Goal: Task Accomplishment & Management: Manage account settings

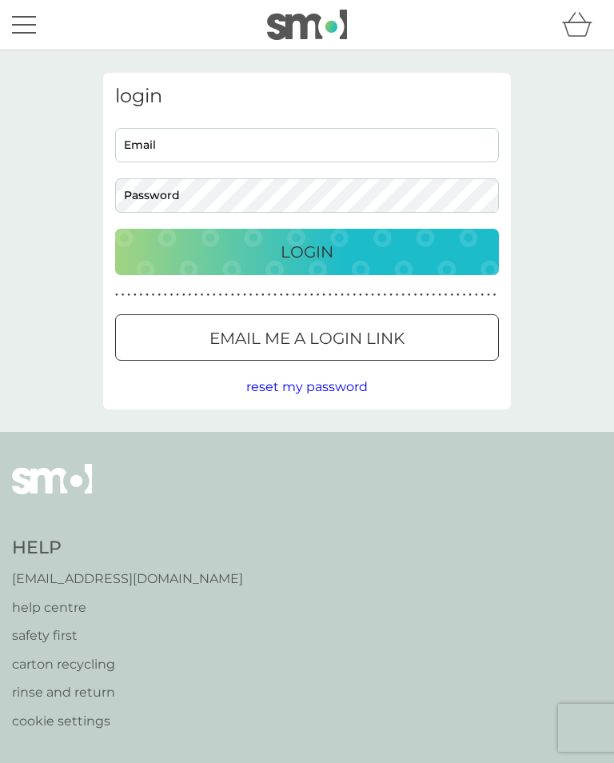
click at [176, 142] on input "Email" at bounding box center [307, 145] width 384 height 34
type input "[EMAIL_ADDRESS][DOMAIN_NAME]"
click at [307, 251] on button "Login" at bounding box center [307, 252] width 384 height 46
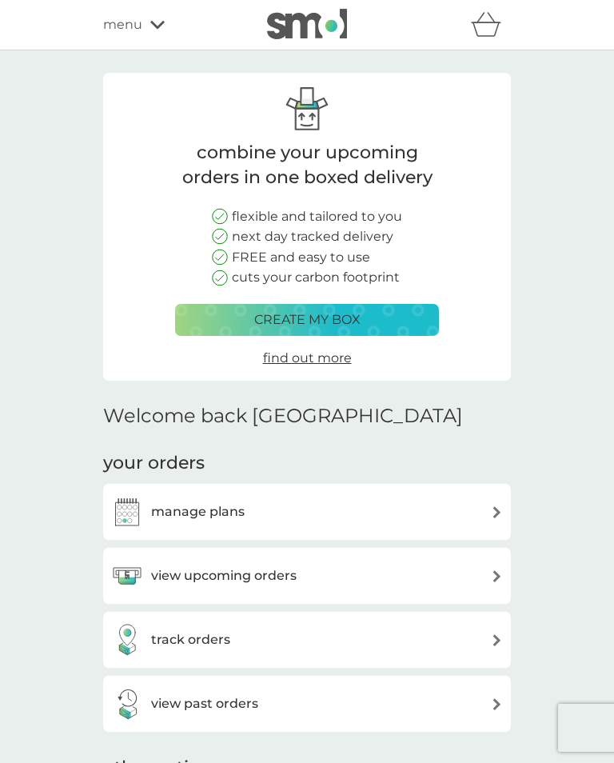
click at [492, 573] on img at bounding box center [497, 576] width 12 height 12
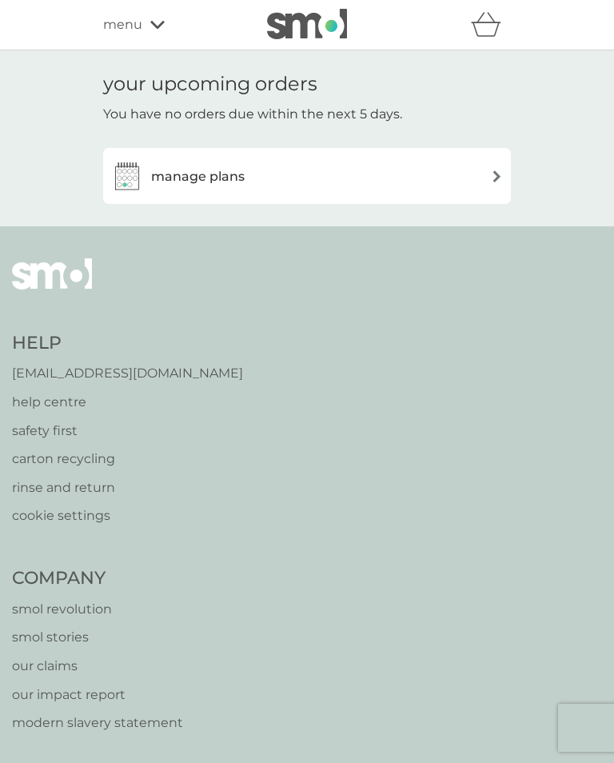
click at [260, 178] on div "manage plans" at bounding box center [307, 176] width 392 height 32
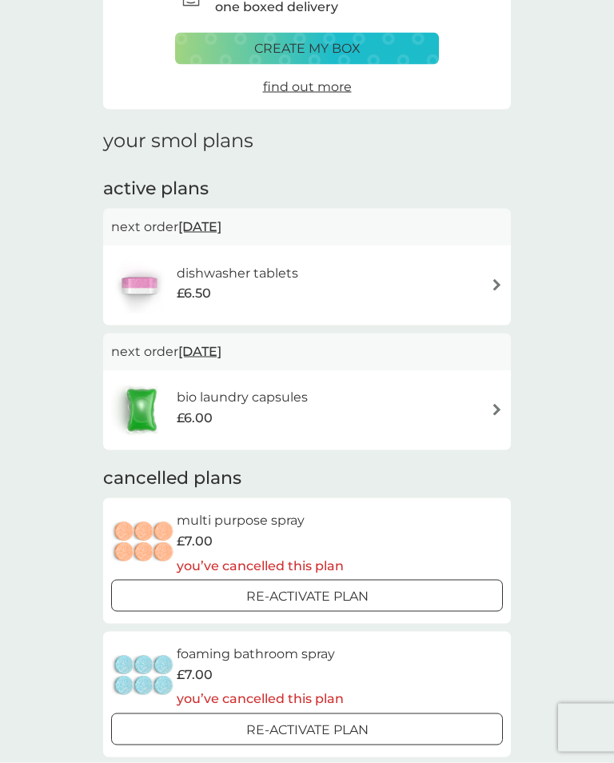
scroll to position [104, 0]
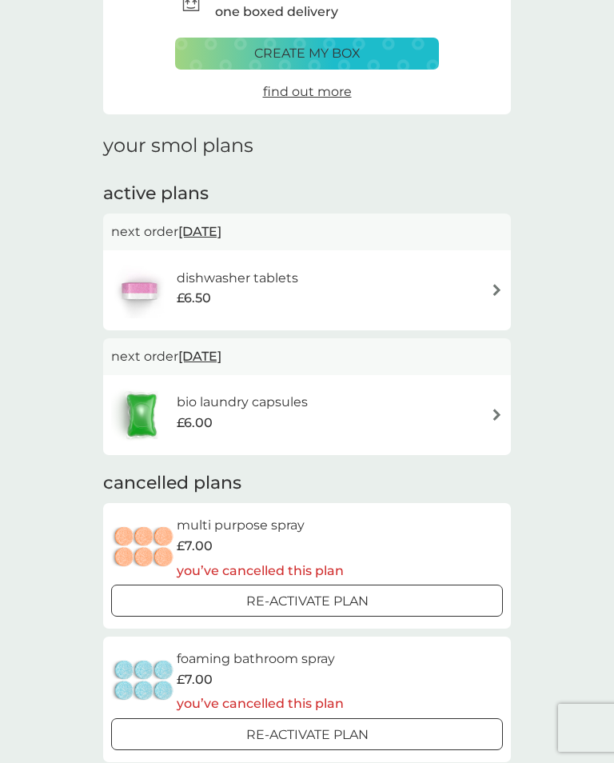
click at [277, 284] on h6 "dishwasher tablets" at bounding box center [238, 278] width 122 height 21
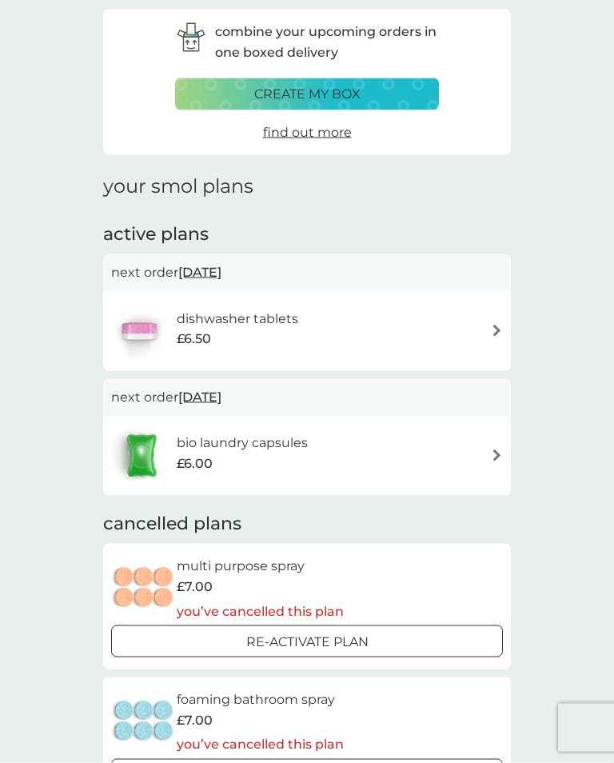
scroll to position [53, 0]
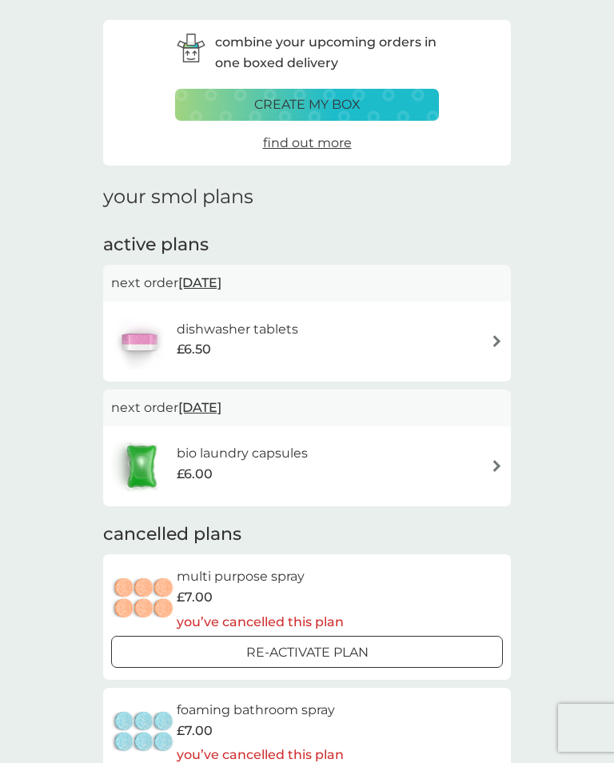
click at [486, 333] on div "dishwasher tablets £6.50" at bounding box center [307, 341] width 392 height 56
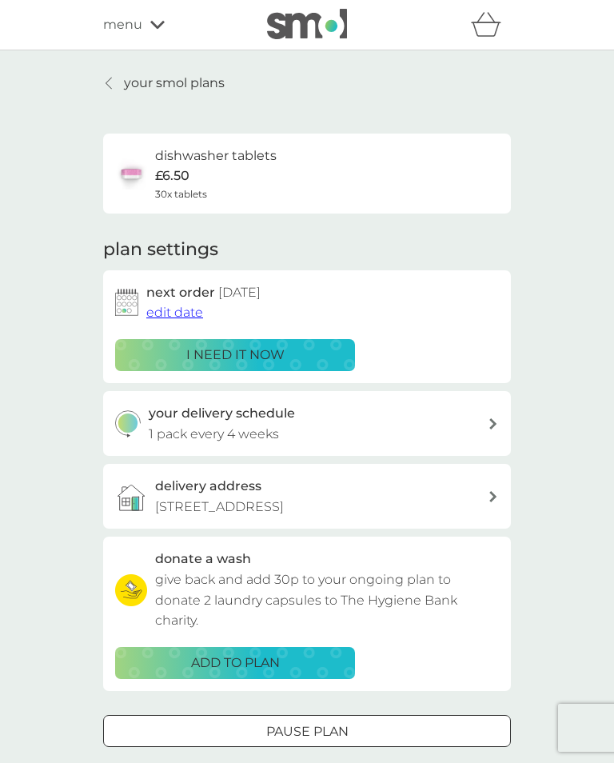
click at [106, 83] on icon at bounding box center [109, 83] width 6 height 11
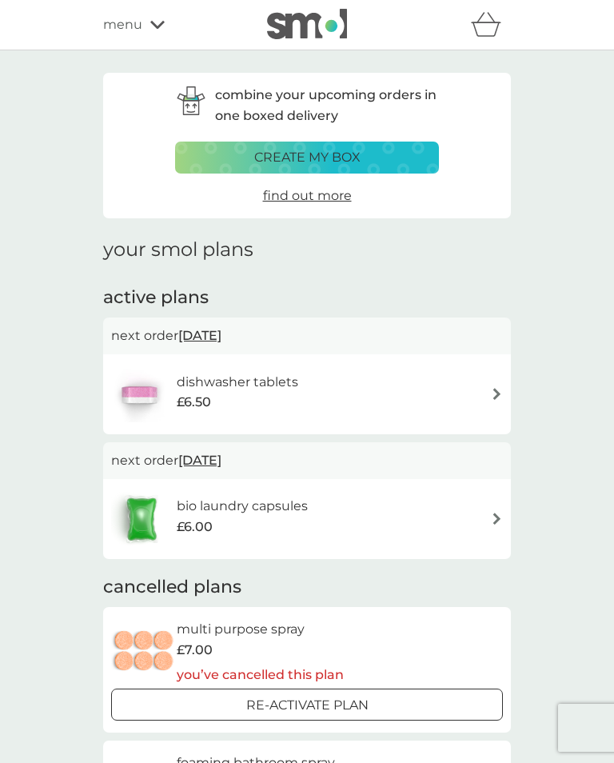
click at [147, 25] on div "menu" at bounding box center [171, 24] width 136 height 21
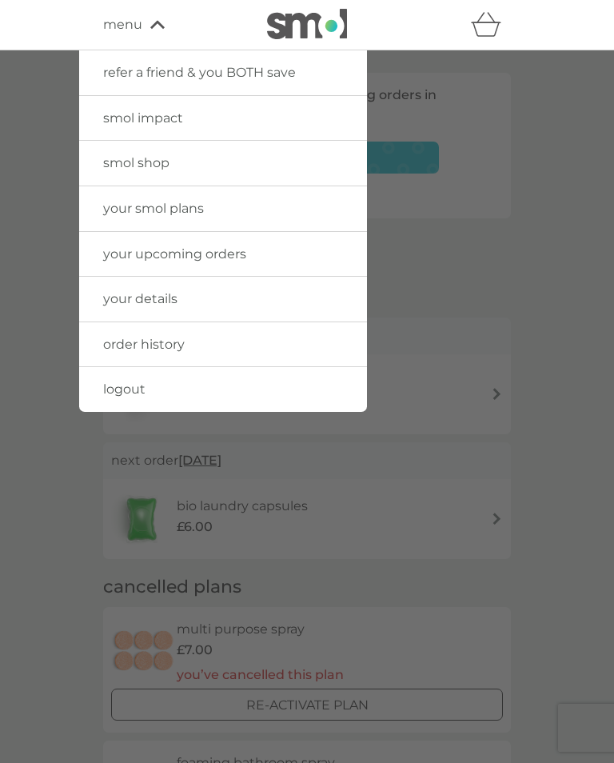
click at [176, 209] on span "your smol plans" at bounding box center [153, 208] width 101 height 15
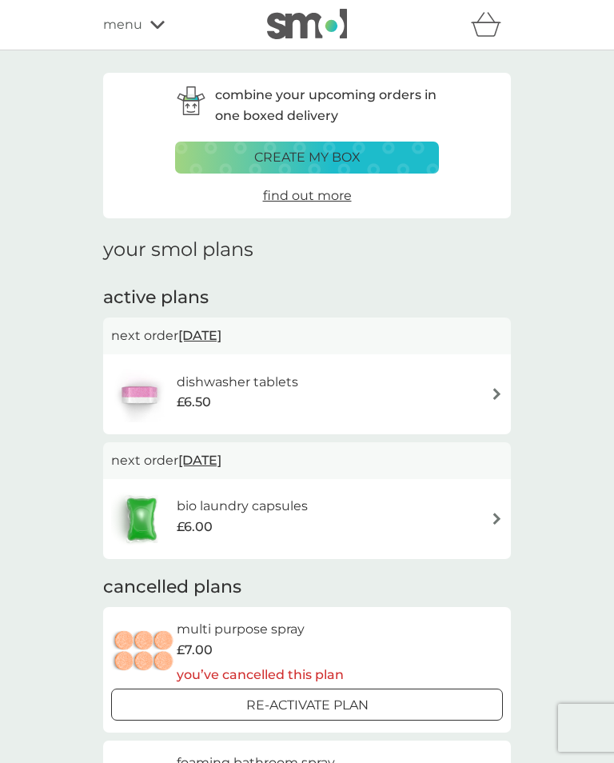
click at [250, 392] on div "£6.50" at bounding box center [238, 402] width 122 height 21
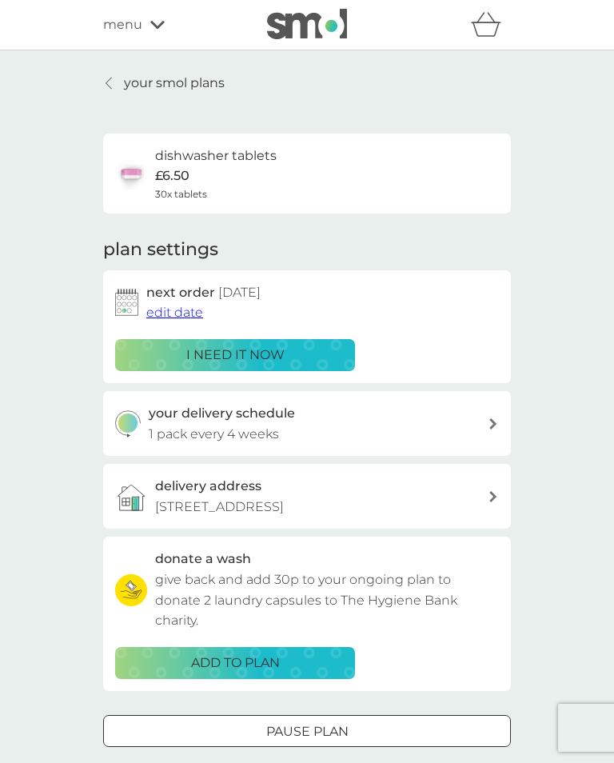
click at [297, 348] on div "i need it now" at bounding box center [235, 355] width 219 height 21
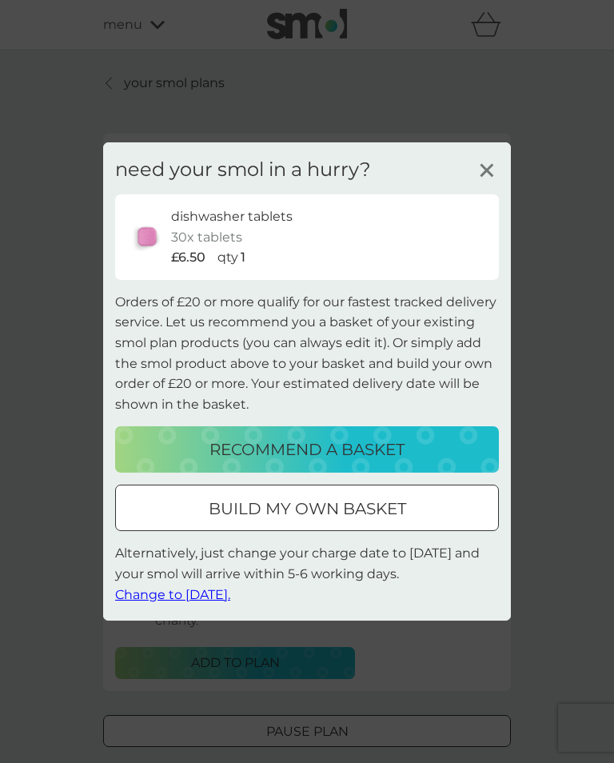
click at [489, 166] on icon at bounding box center [487, 170] width 24 height 24
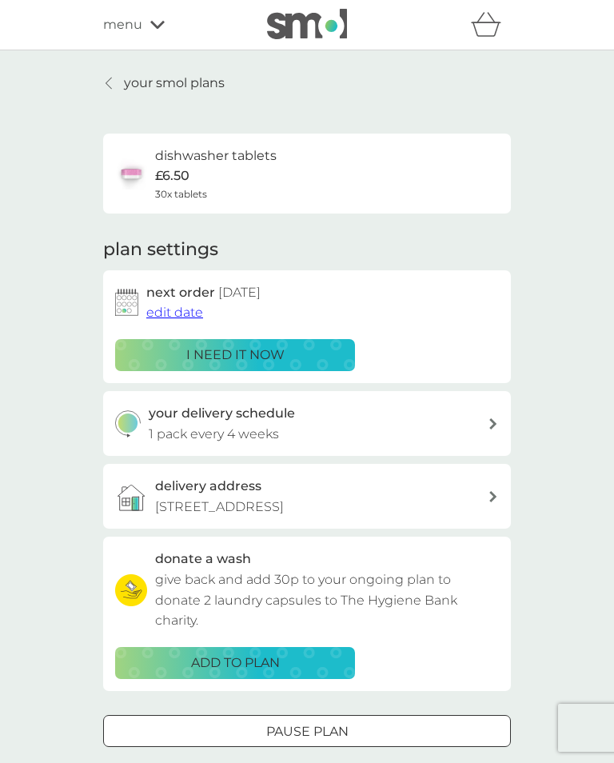
click at [299, 353] on div "i need it now" at bounding box center [235, 355] width 219 height 21
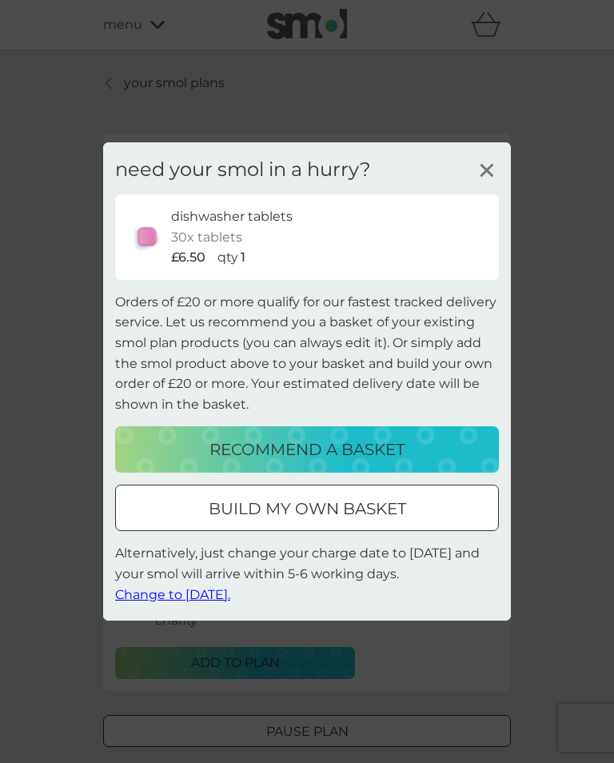
click at [186, 592] on span "Change to tomorrow." at bounding box center [172, 593] width 115 height 15
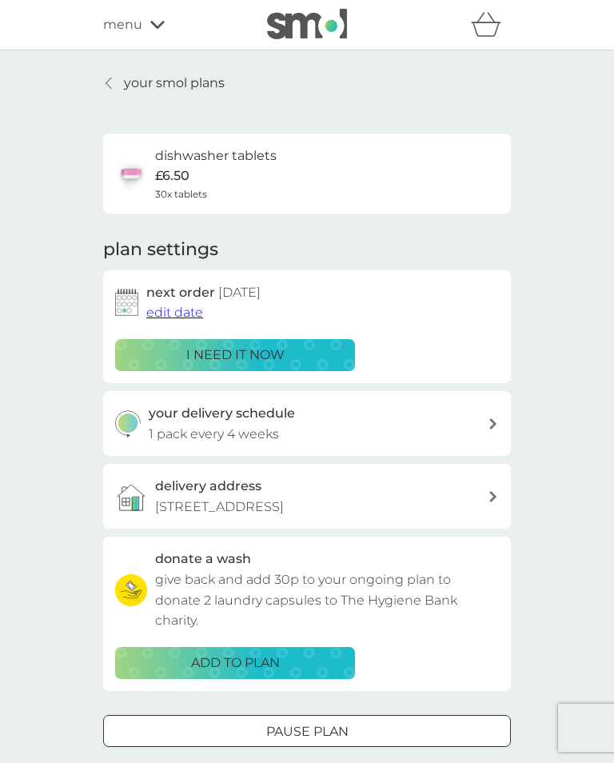
click at [327, 164] on div "dishwasher tablets £6.50 30x tablets" at bounding box center [307, 174] width 384 height 56
click at [114, 76] on link "your smol plans" at bounding box center [164, 83] width 122 height 21
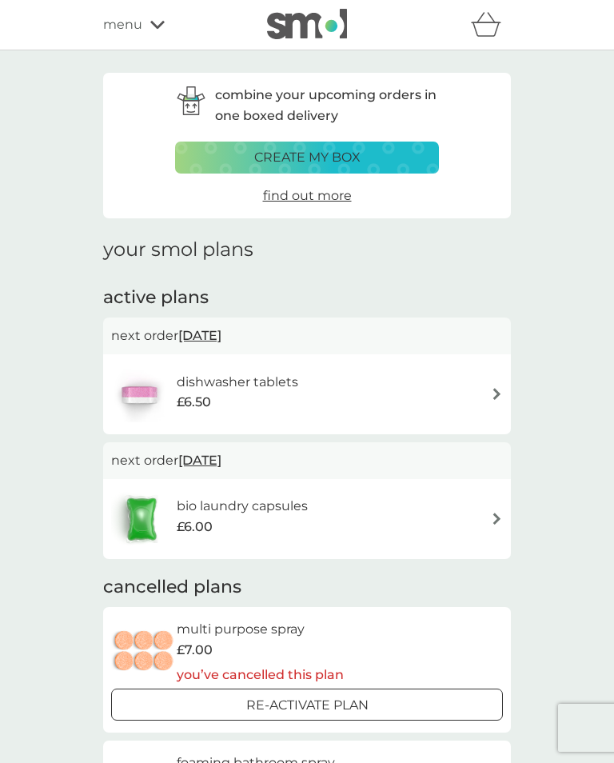
click at [153, 18] on div "menu" at bounding box center [171, 24] width 136 height 21
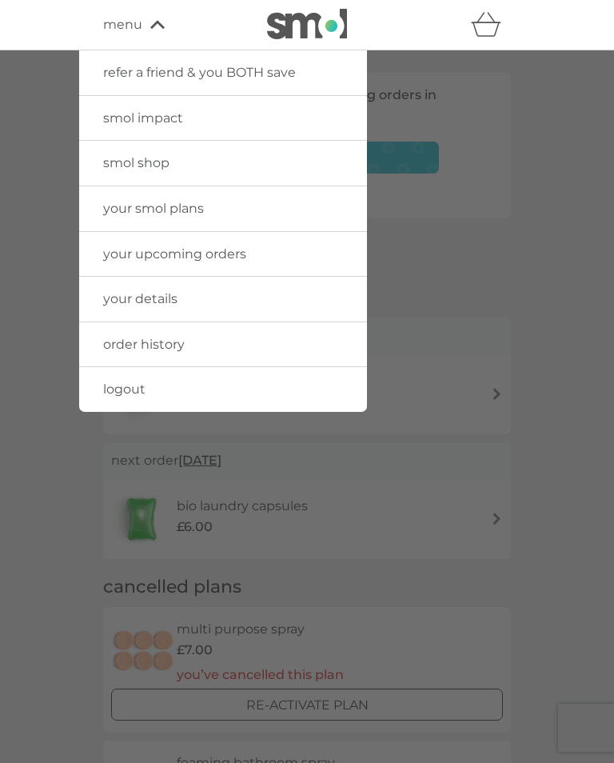
click at [161, 341] on span "order history" at bounding box center [144, 344] width 82 height 15
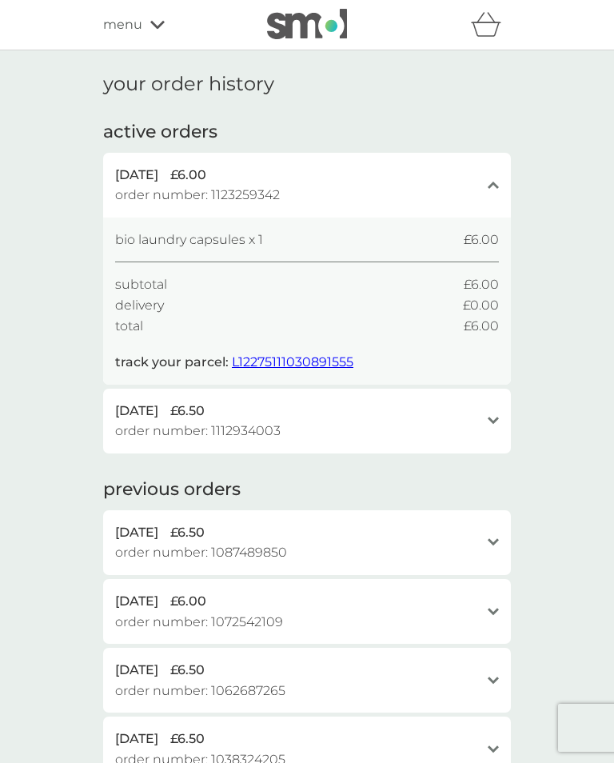
click at [489, 417] on icon "open" at bounding box center [493, 421] width 11 height 8
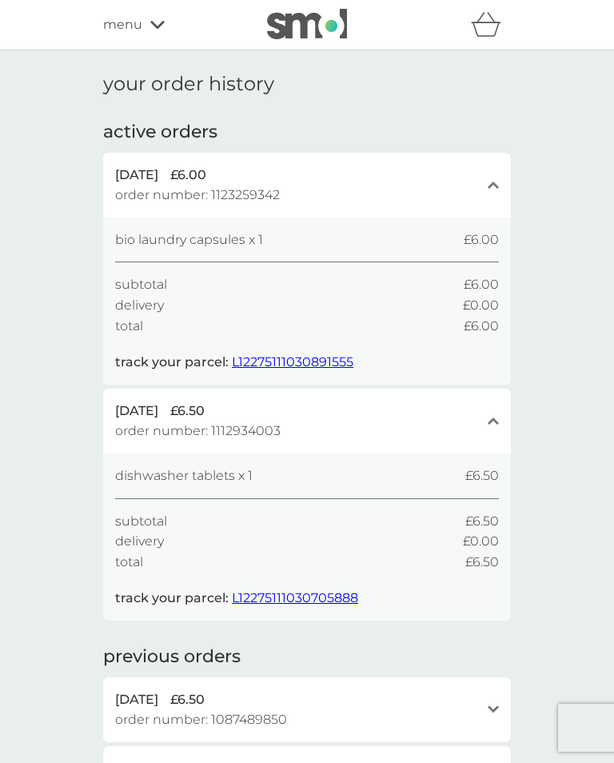
click at [545, 598] on div "your order history active orders 2 Oct 2025 £6.00 order number: 1123259342 clos…" at bounding box center [307, 676] width 614 height 1253
click at [146, 27] on div "menu" at bounding box center [171, 24] width 136 height 21
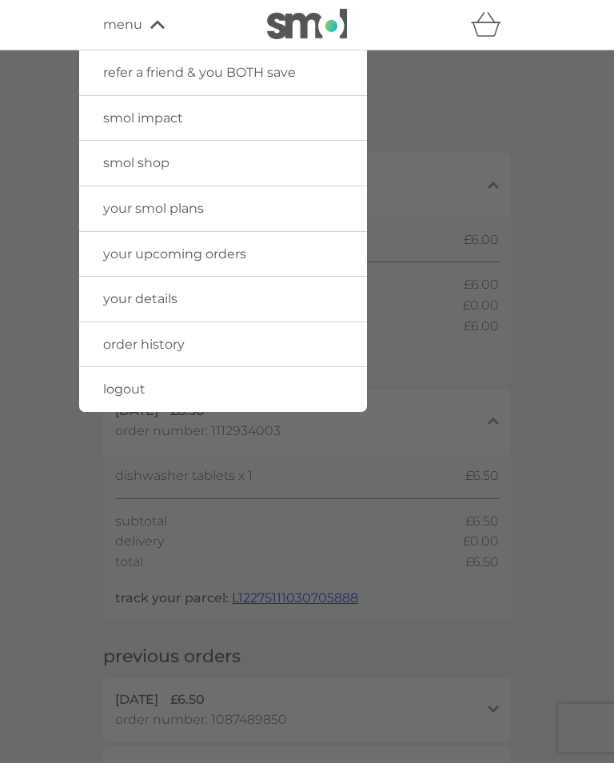
click at [208, 251] on span "your upcoming orders" at bounding box center [174, 253] width 143 height 15
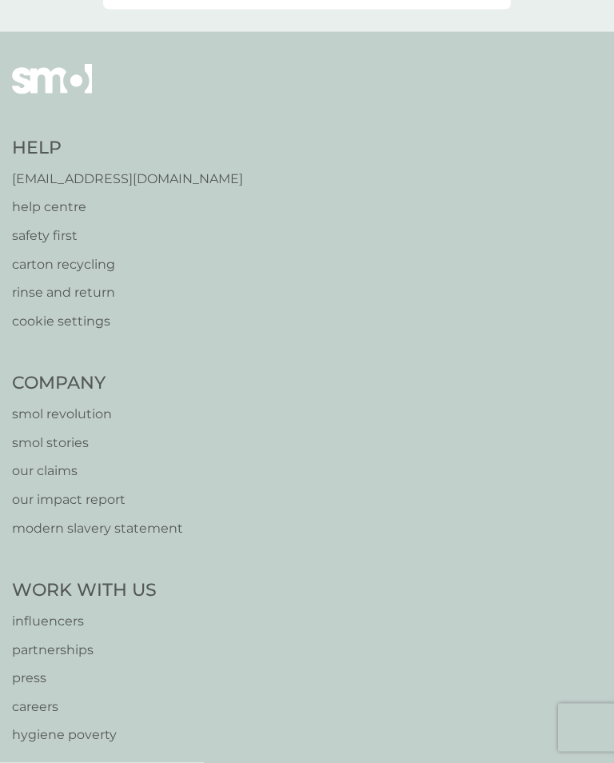
scroll to position [590, 0]
